Goal: Information Seeking & Learning: Learn about a topic

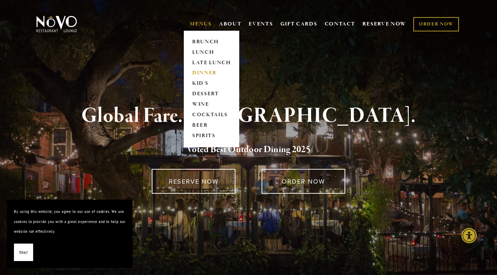
click at [192, 70] on link "DINNER" at bounding box center [212, 73] width 44 height 10
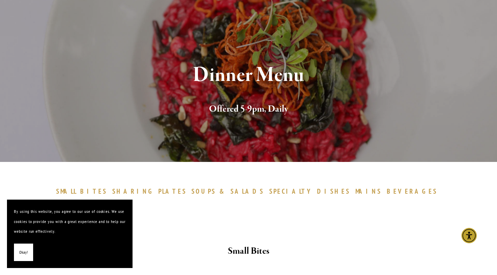
scroll to position [55, 0]
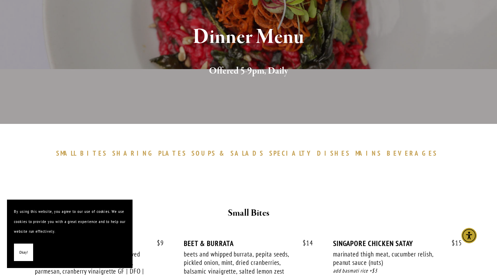
scroll to position [0, 0]
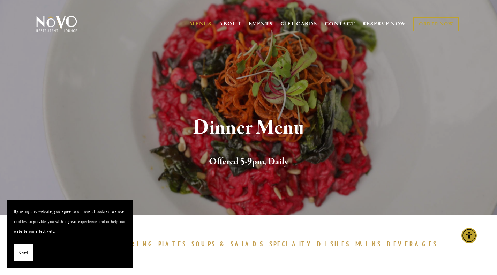
click at [24, 190] on div "Dinner Menu Offered 5-9pm, Daily" at bounding box center [248, 142] width 497 height 143
click at [255, 193] on div "Dinner Menu Offered 5-9pm, Daily" at bounding box center [248, 142] width 497 height 143
click at [466, 234] on img "Accessibility Menu" at bounding box center [469, 235] width 17 height 17
click at [64, 229] on p "By using this website, you agree to our use of cookies. We use cookies to provi…" at bounding box center [70, 222] width 112 height 30
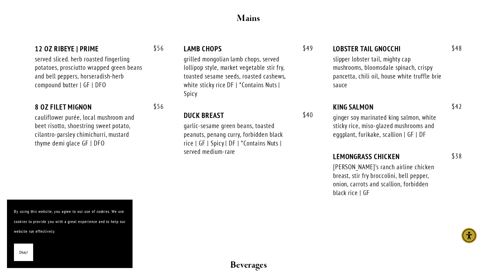
scroll to position [1192, 0]
